Goal: Navigation & Orientation: Find specific page/section

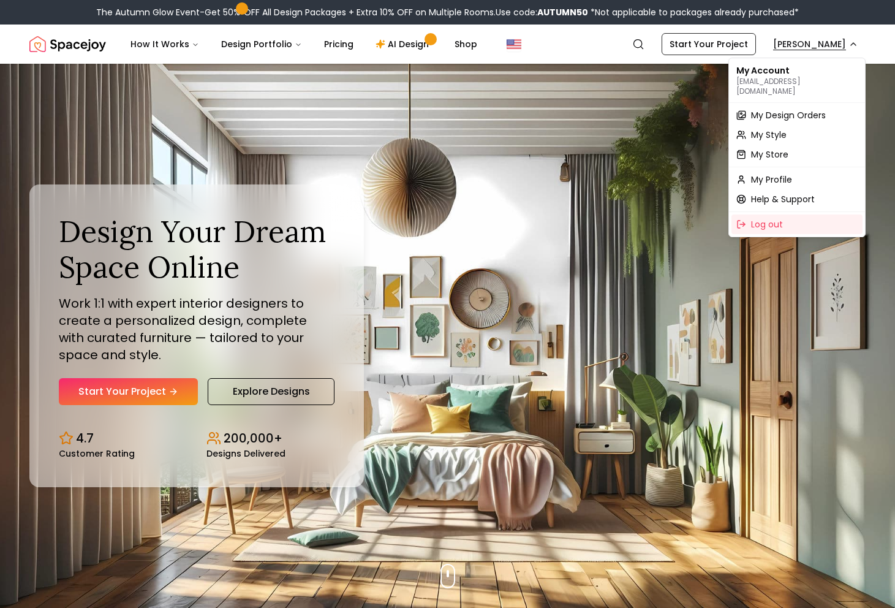
click at [789, 109] on span "My Design Orders" at bounding box center [788, 115] width 75 height 12
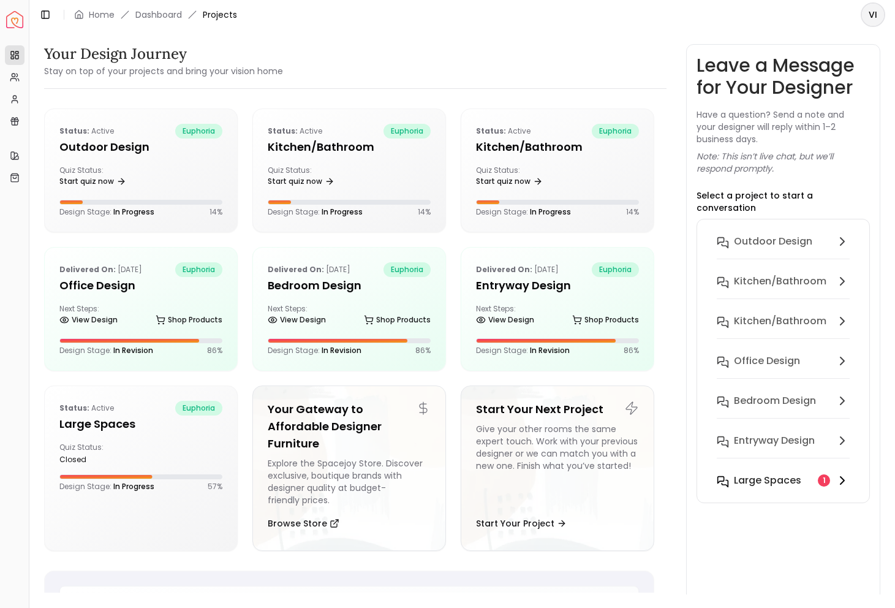
click at [807, 475] on div "Large Spaces" at bounding box center [773, 480] width 79 height 15
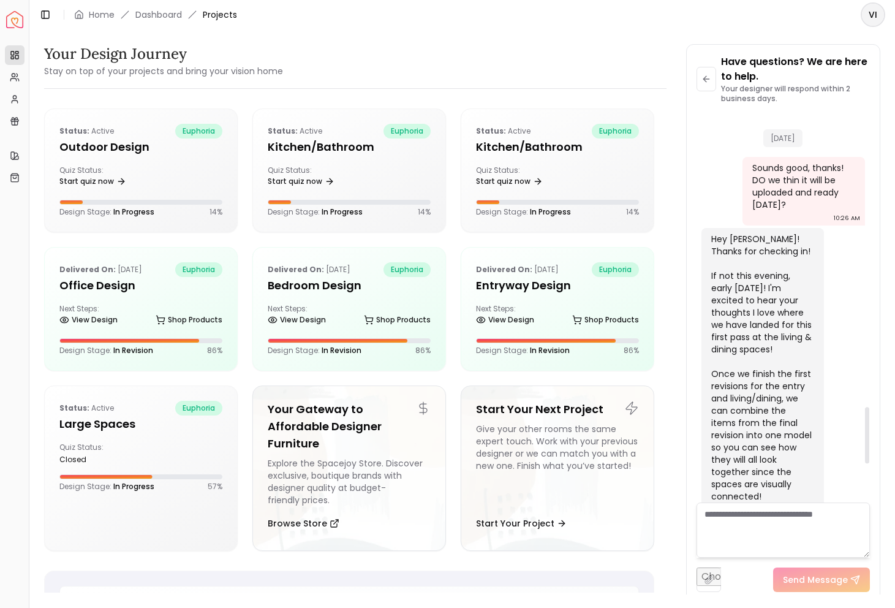
scroll to position [2281, 0]
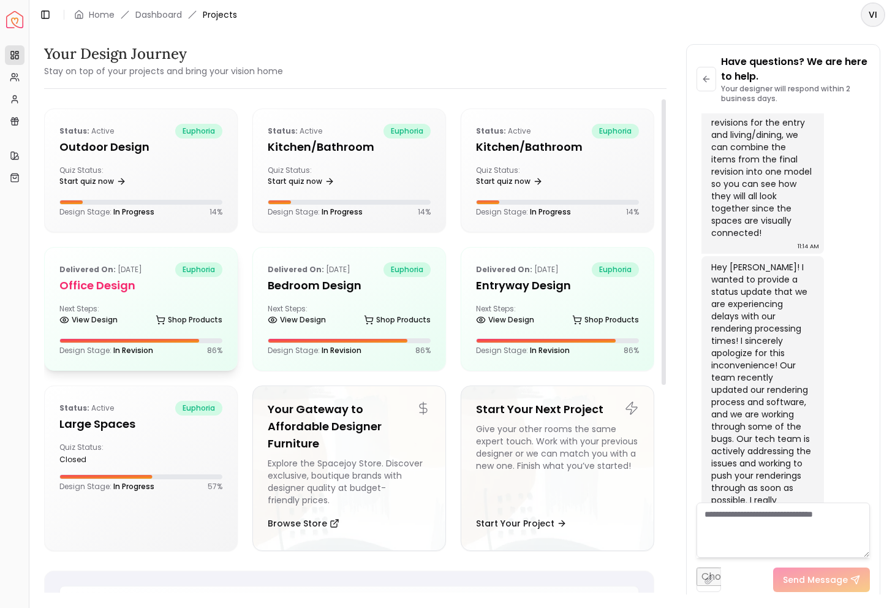
click at [150, 288] on h5 "Office design" at bounding box center [140, 285] width 163 height 17
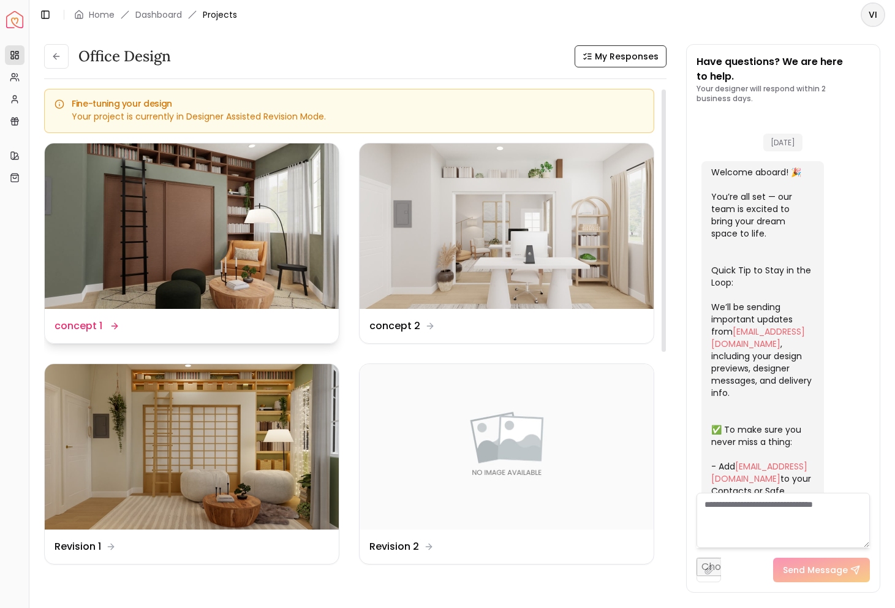
scroll to position [2489, 0]
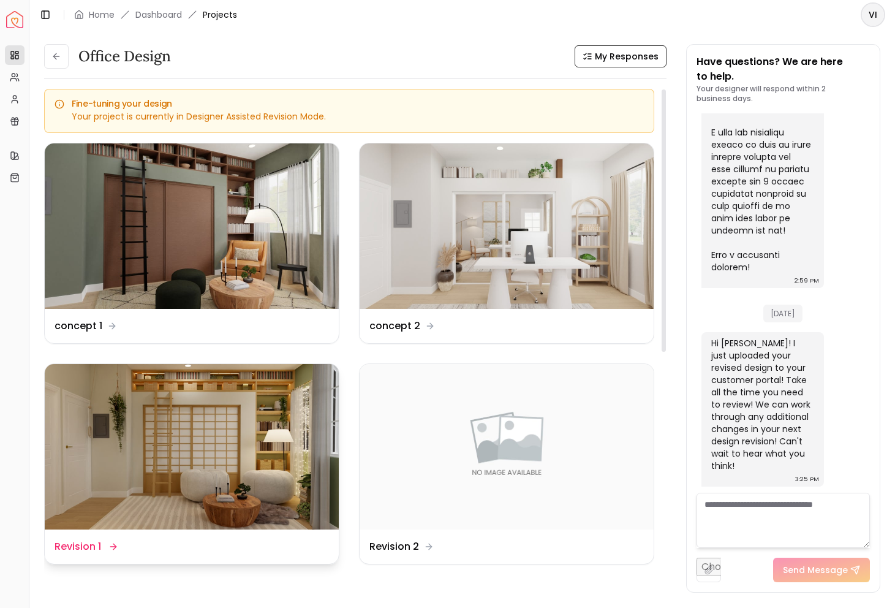
click at [207, 431] on img at bounding box center [192, 446] width 294 height 165
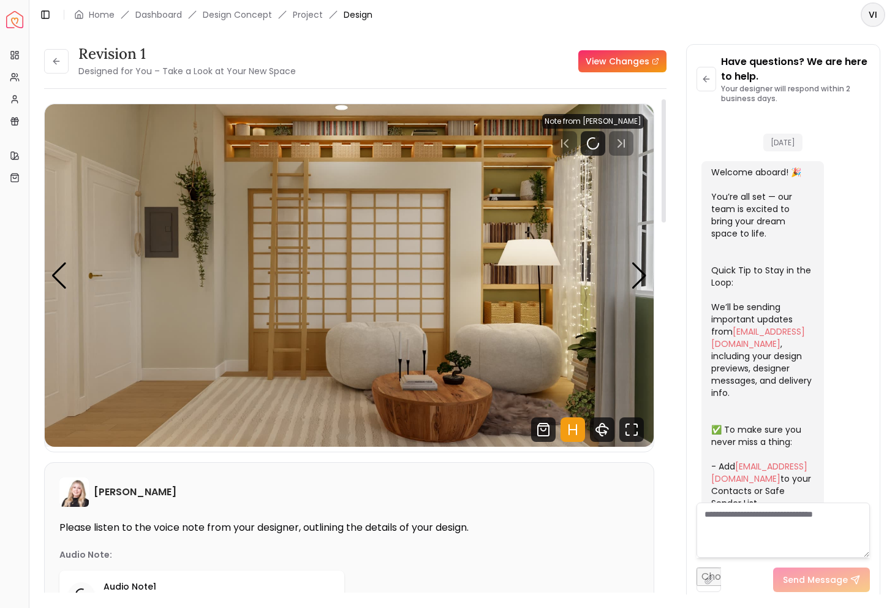
scroll to position [2479, 0]
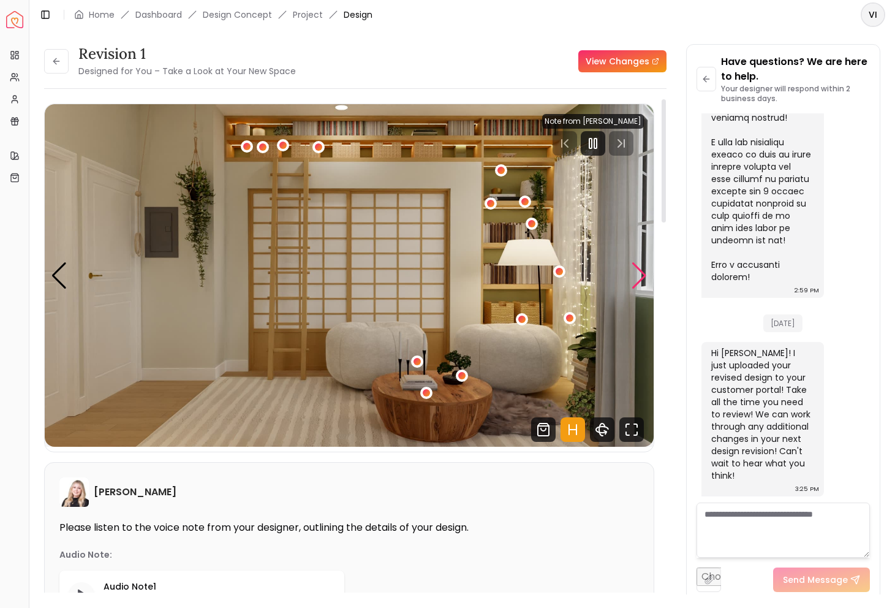
click at [637, 276] on div "Next slide" at bounding box center [639, 275] width 17 height 27
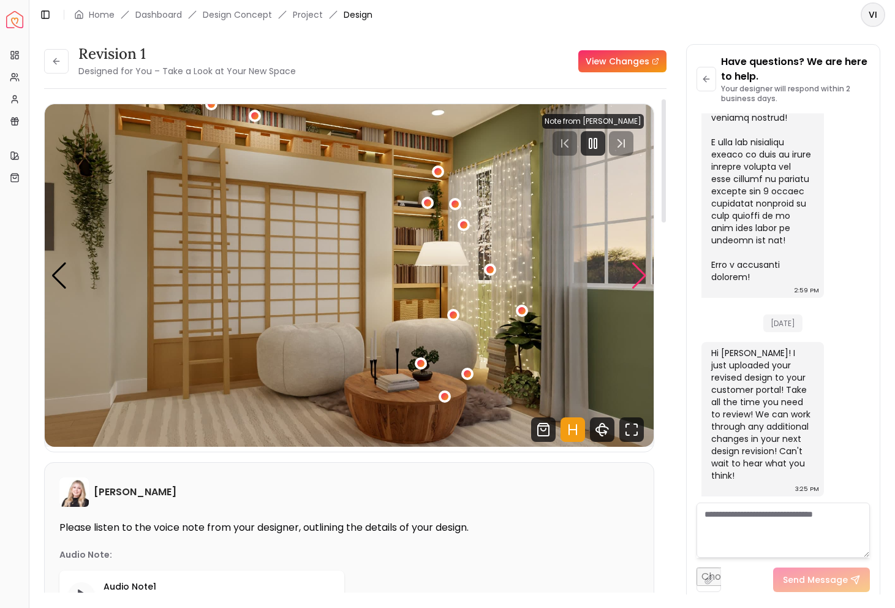
click at [637, 276] on div "Next slide" at bounding box center [639, 275] width 17 height 27
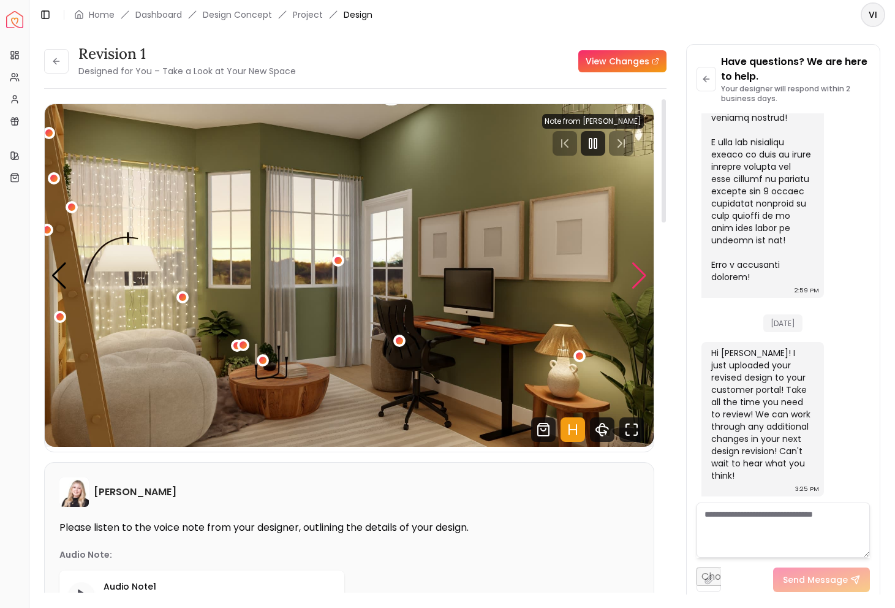
click at [637, 276] on div "Next slide" at bounding box center [639, 275] width 17 height 27
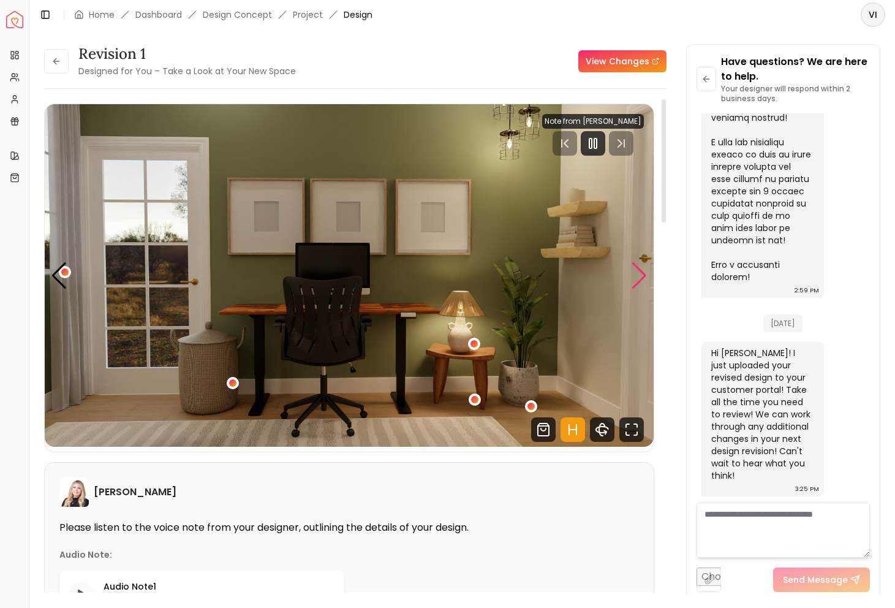
click at [637, 276] on div "Next slide" at bounding box center [639, 275] width 17 height 27
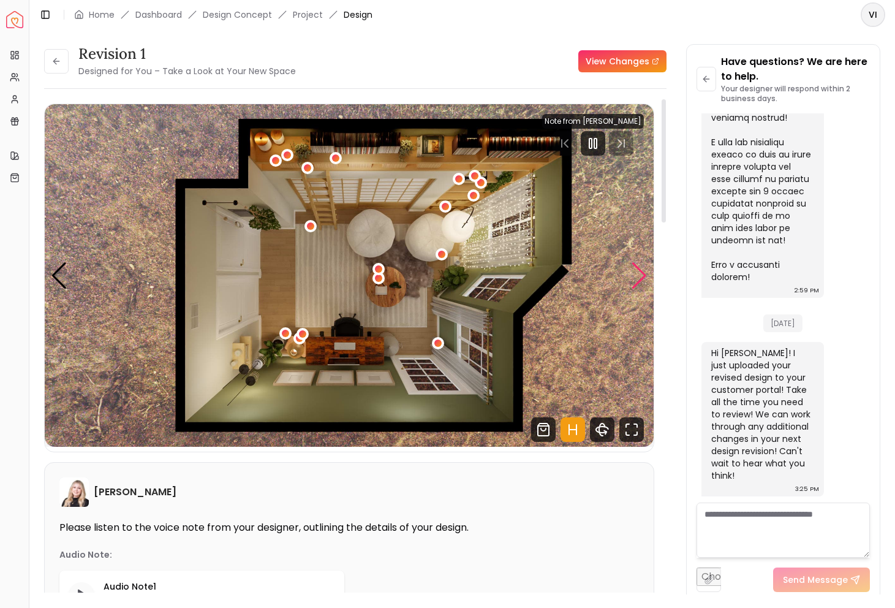
click at [637, 276] on div "Next slide" at bounding box center [639, 275] width 17 height 27
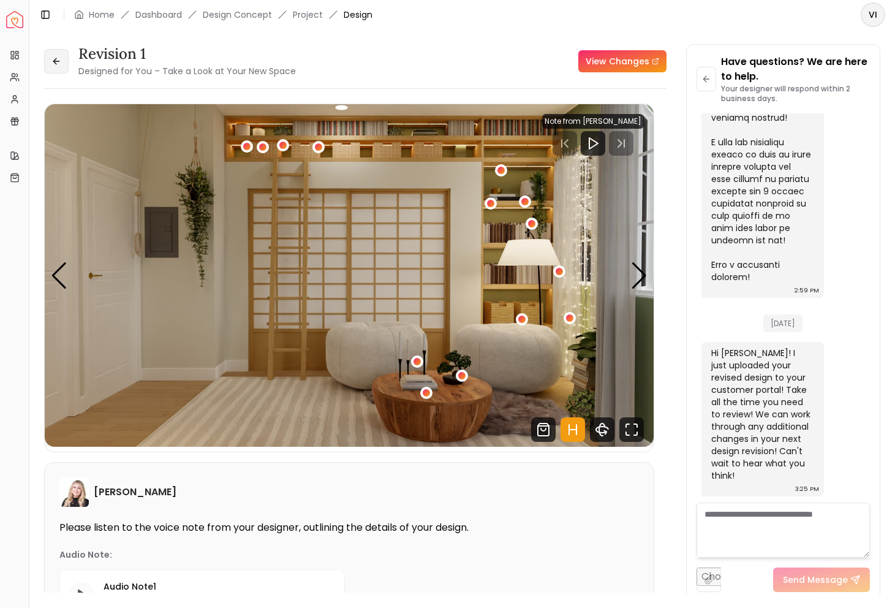
click at [64, 65] on button at bounding box center [56, 61] width 25 height 25
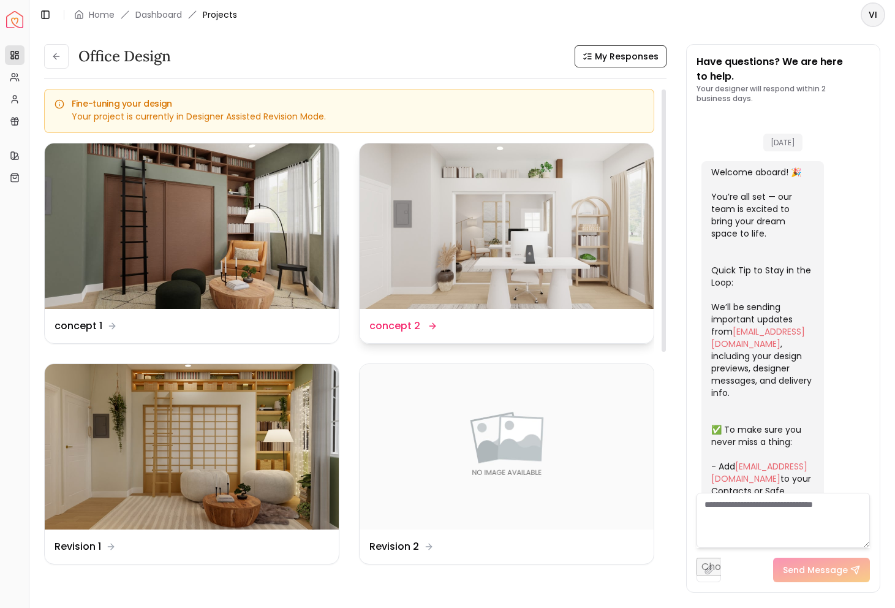
scroll to position [2489, 0]
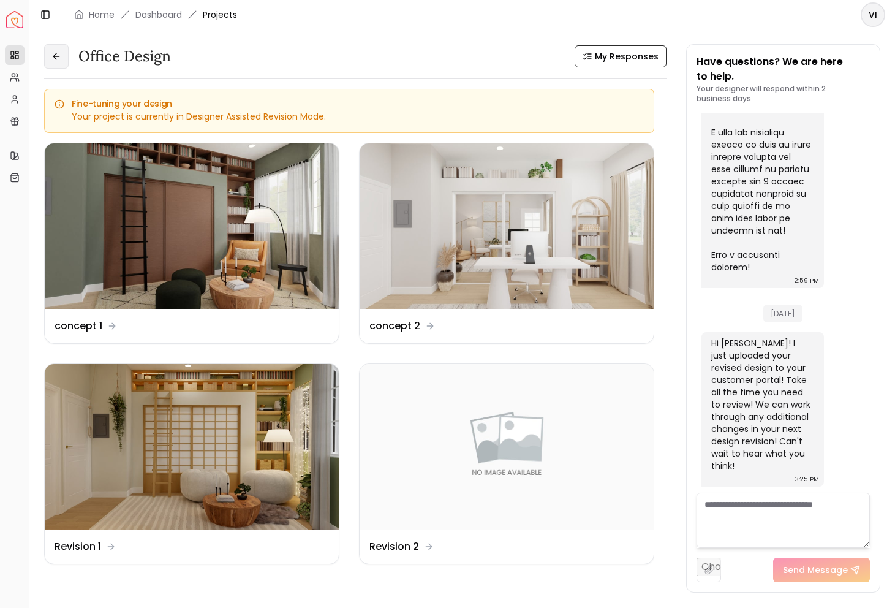
click at [58, 66] on button at bounding box center [56, 56] width 25 height 25
click at [61, 57] on button at bounding box center [56, 56] width 25 height 25
click at [59, 54] on icon at bounding box center [56, 56] width 10 height 10
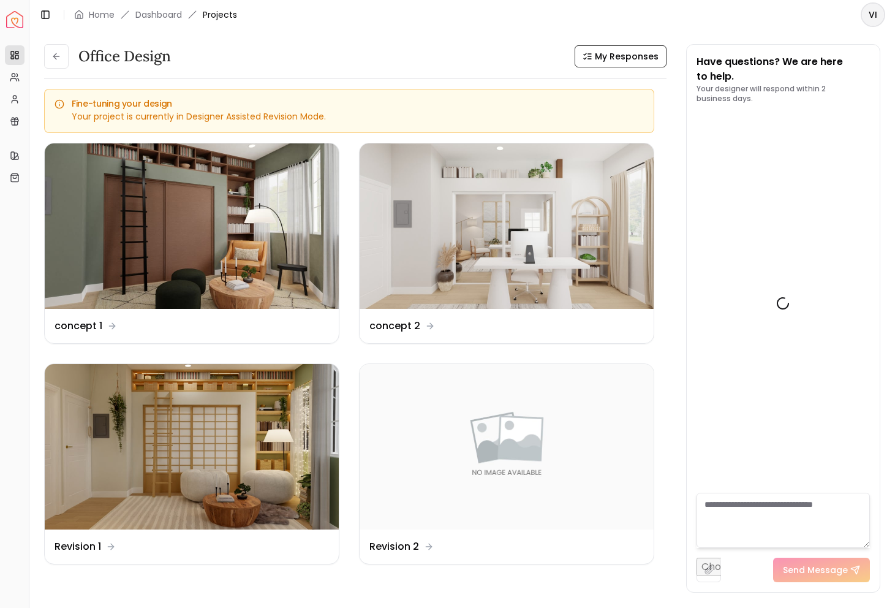
scroll to position [2489, 0]
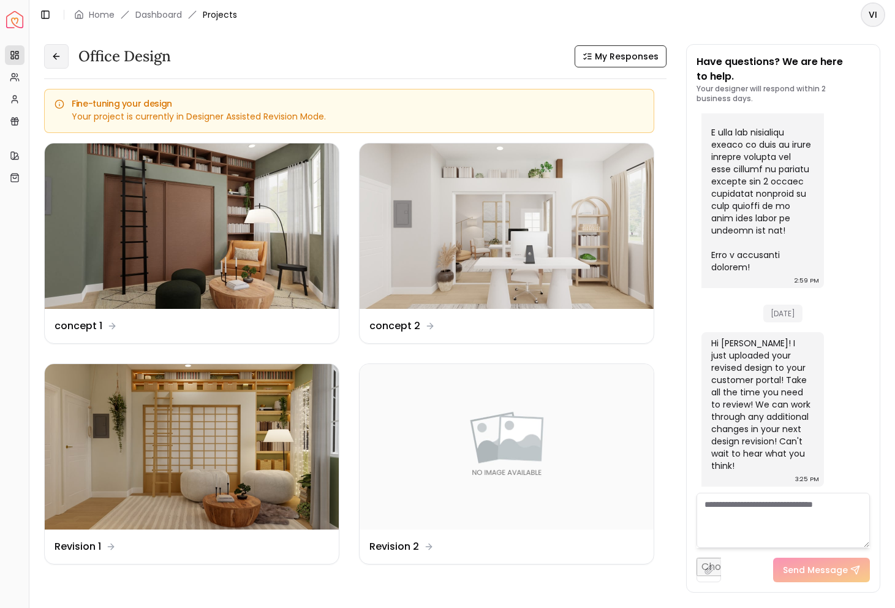
click at [60, 52] on icon at bounding box center [56, 56] width 10 height 10
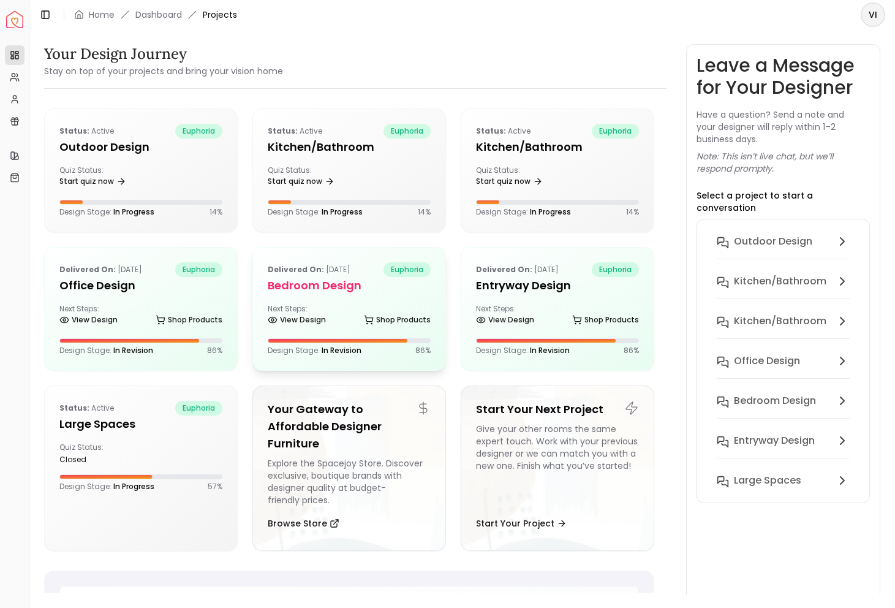
click at [336, 291] on h5 "Bedroom design" at bounding box center [349, 285] width 163 height 17
